Goal: Transaction & Acquisition: Subscribe to service/newsletter

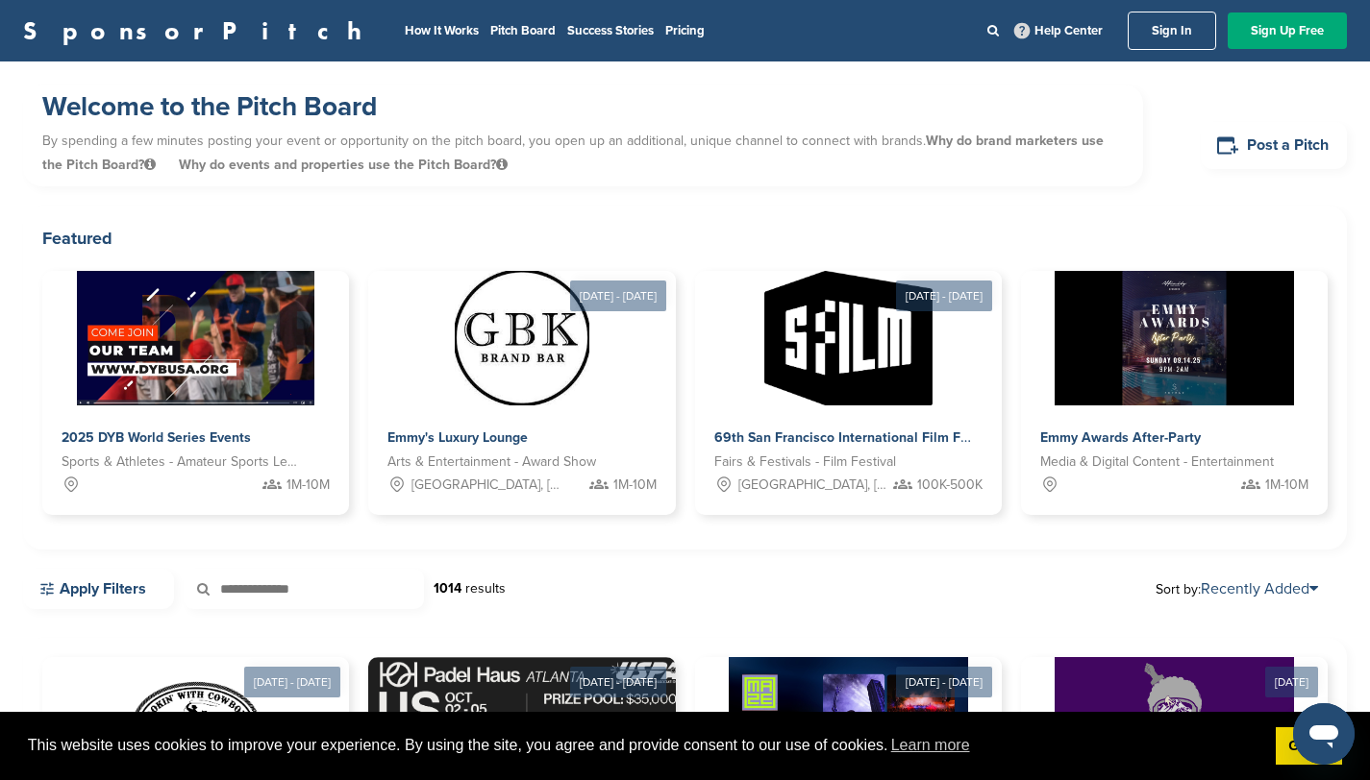
click at [488, 46] on nav "How It Works Pitch Board Success Stories Pricing Help Center Sign In Sign Up Fr…" at bounding box center [869, 31] width 953 height 38
click at [665, 34] on link "Pricing" at bounding box center [684, 30] width 39 height 15
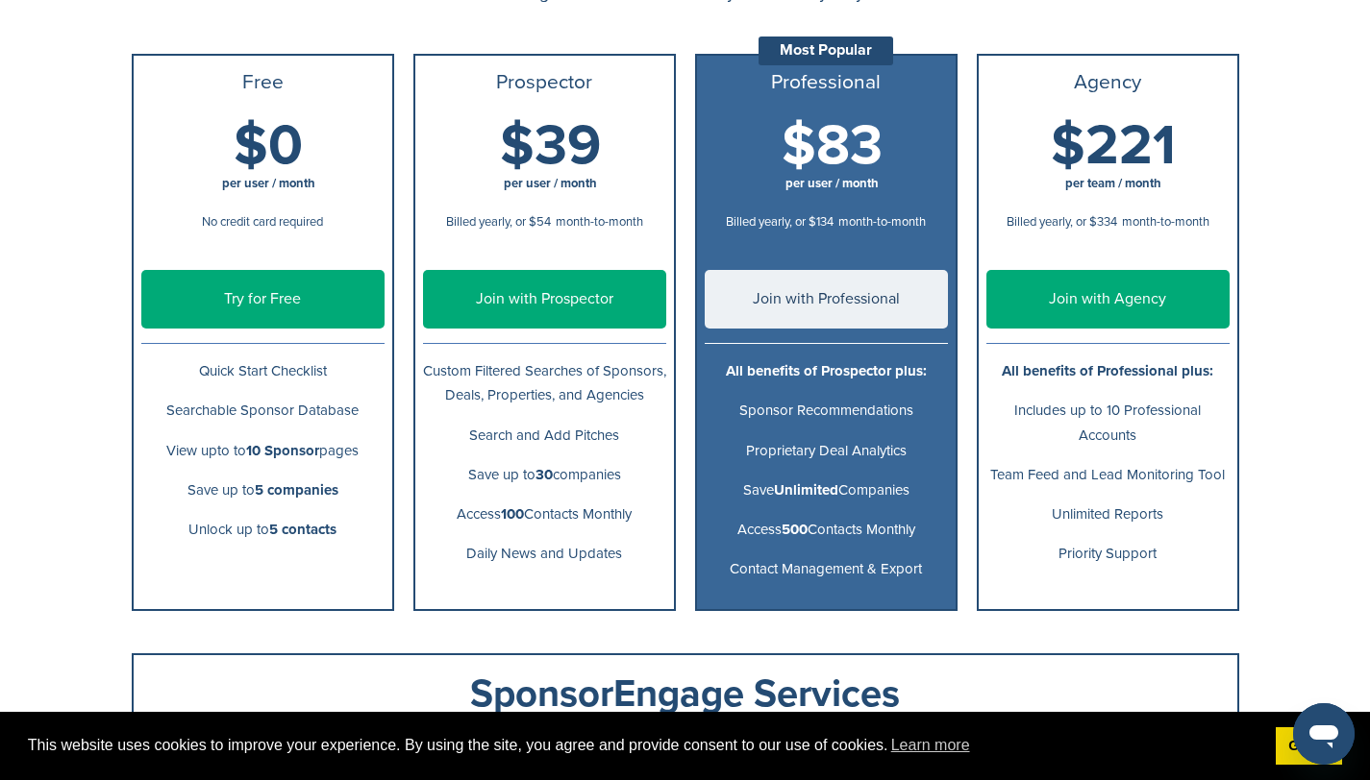
scroll to position [289, 0]
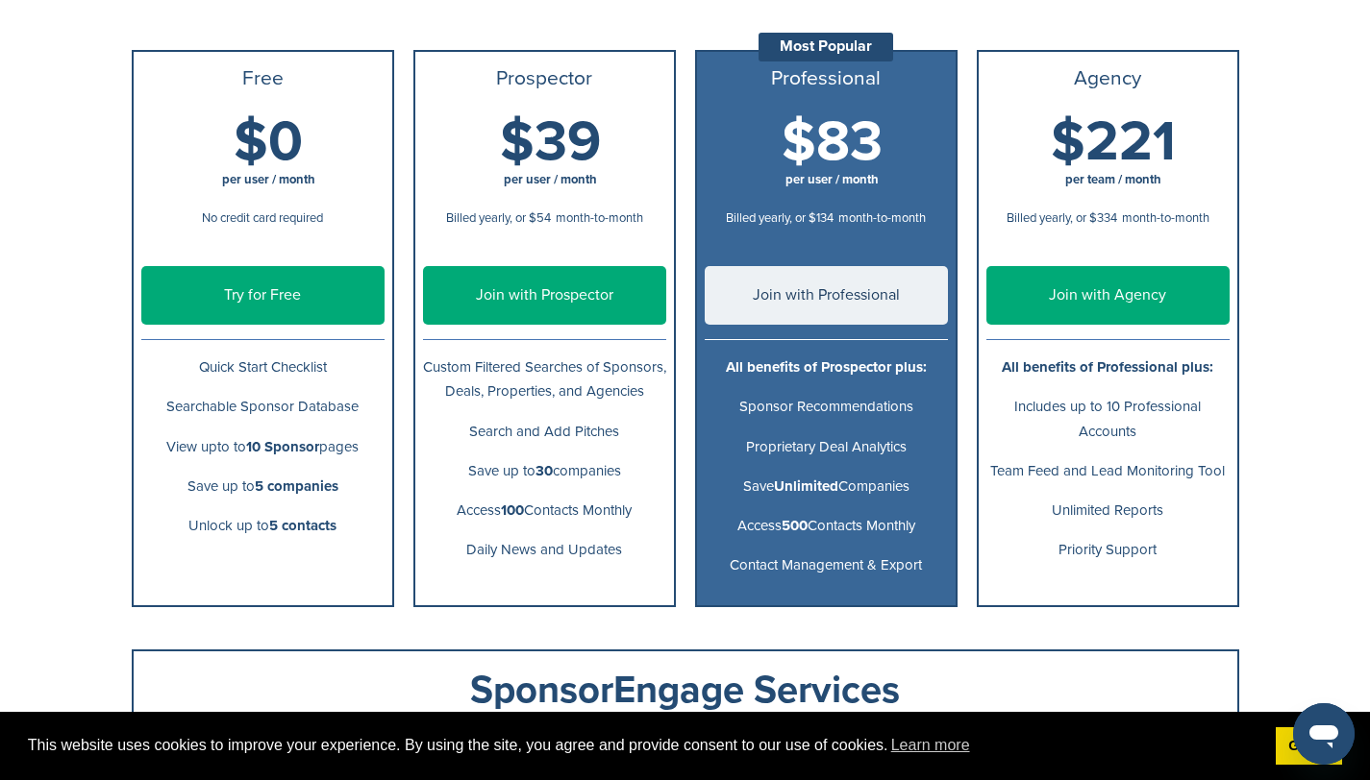
click at [333, 154] on h1 "$0 per user / month" at bounding box center [268, 156] width 243 height 86
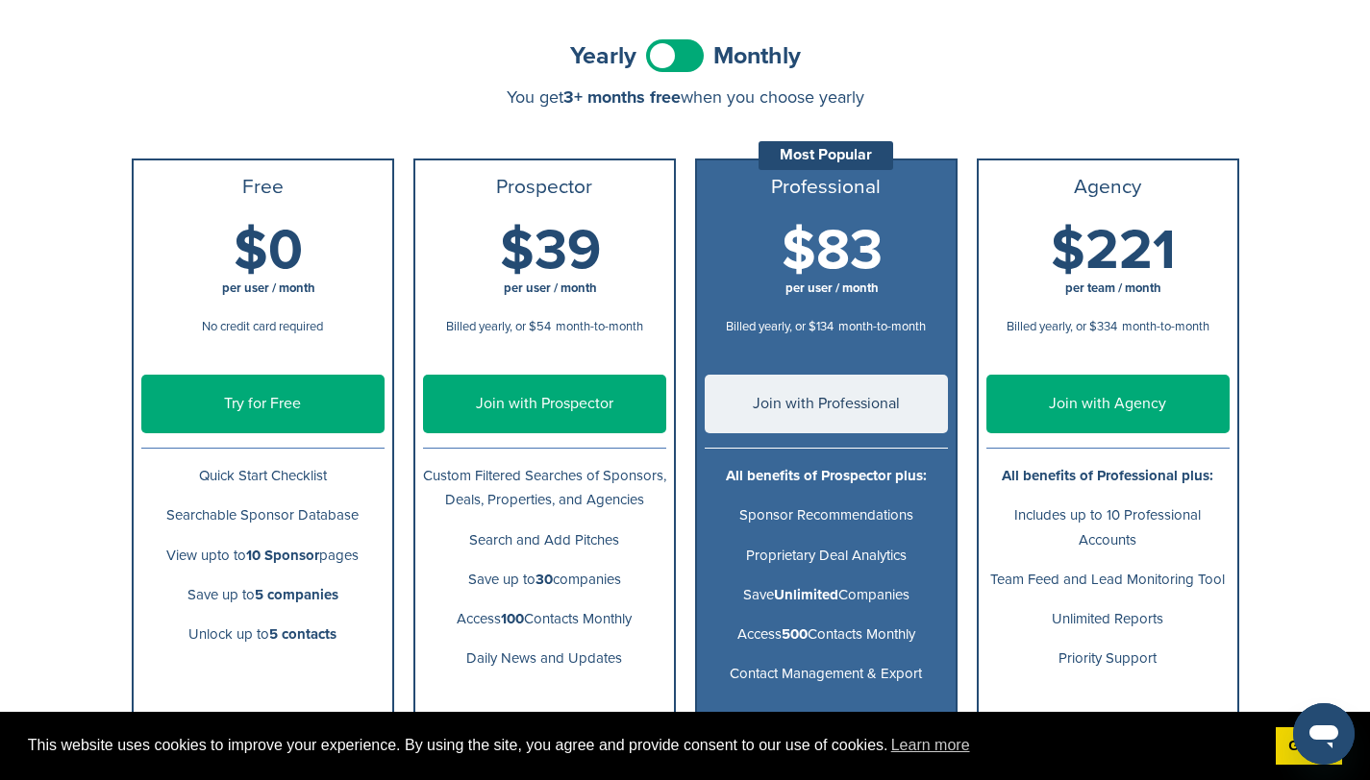
scroll to position [183, 0]
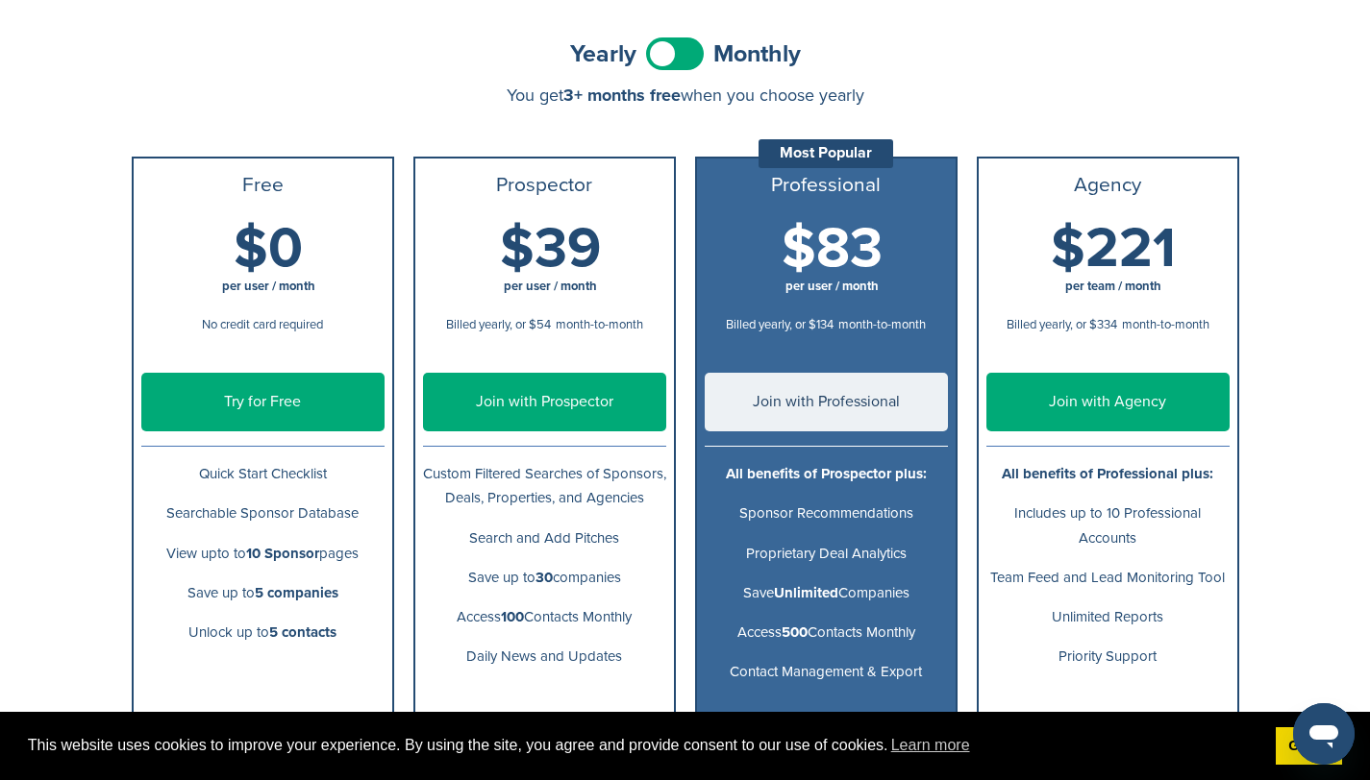
click at [684, 52] on span at bounding box center [675, 53] width 58 height 33
click at [663, 52] on span at bounding box center [675, 53] width 58 height 33
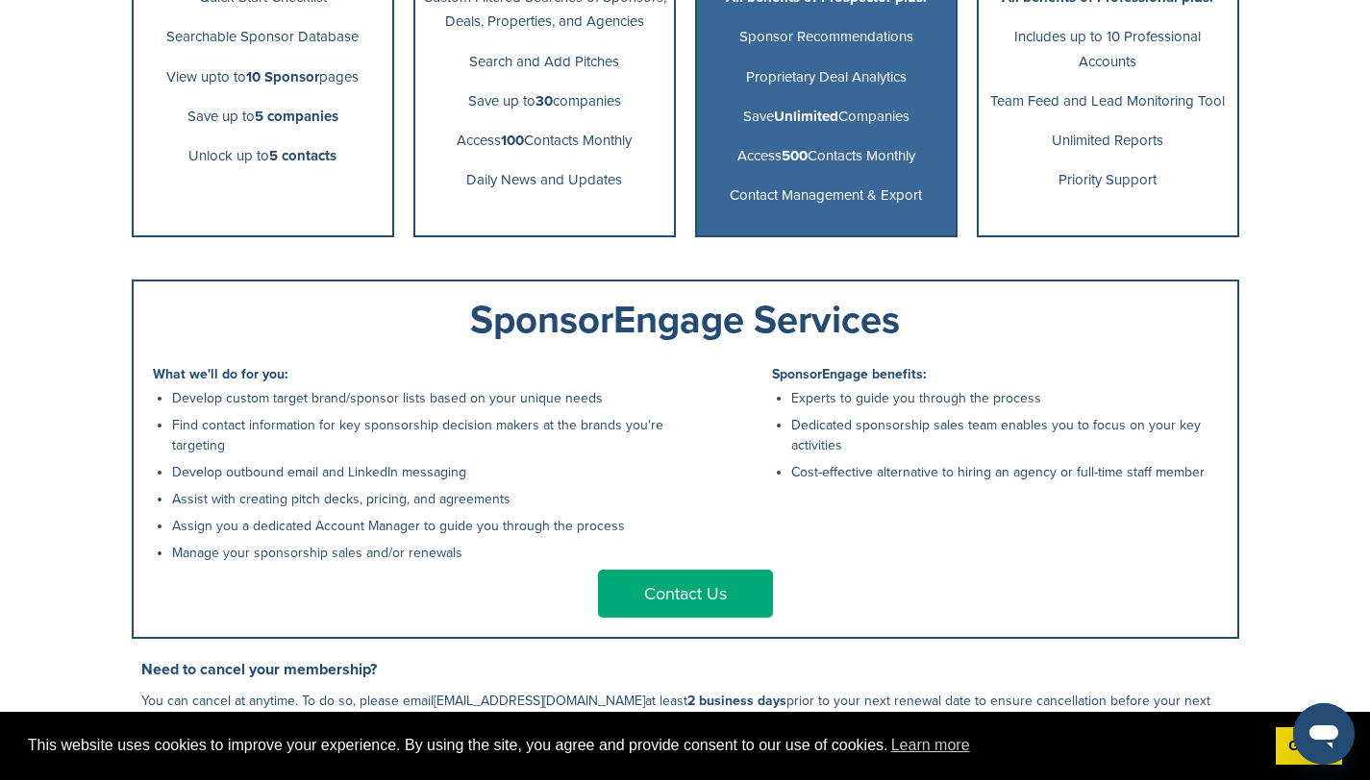
scroll to position [1094, 0]
